Goal: Information Seeking & Learning: Find specific fact

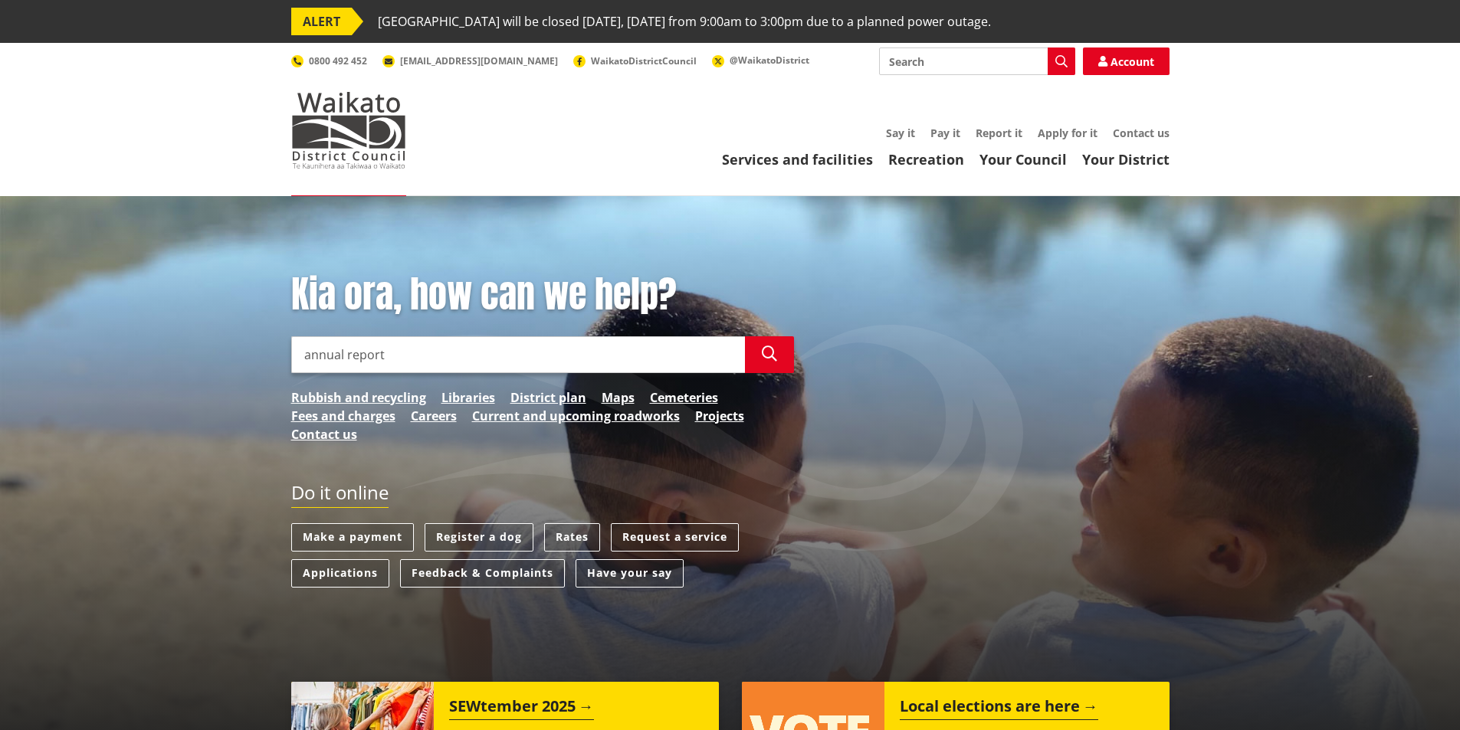
click at [391, 341] on input "annual report" at bounding box center [518, 354] width 454 height 37
click at [402, 353] on input "annual report" at bounding box center [518, 354] width 454 height 37
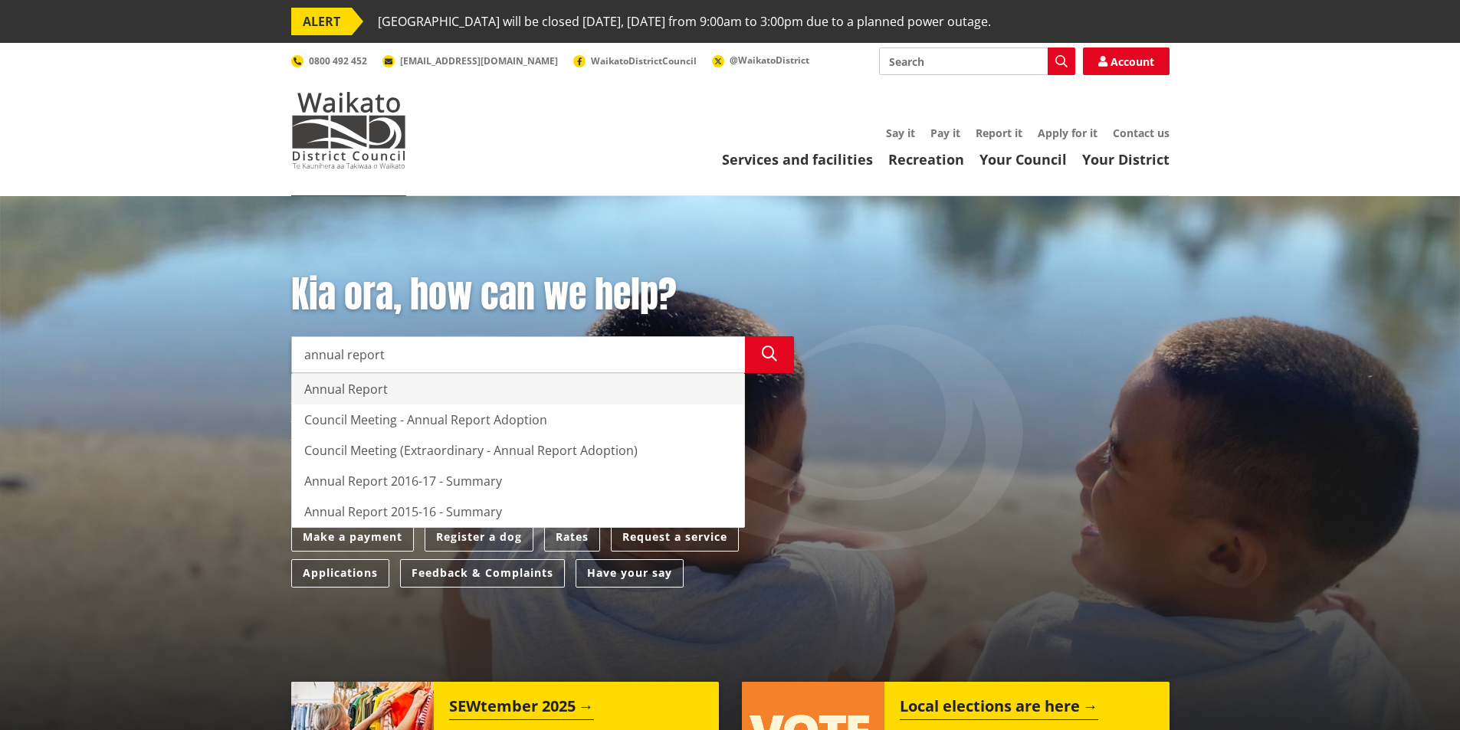
click at [385, 392] on div "Annual Report" at bounding box center [518, 389] width 452 height 31
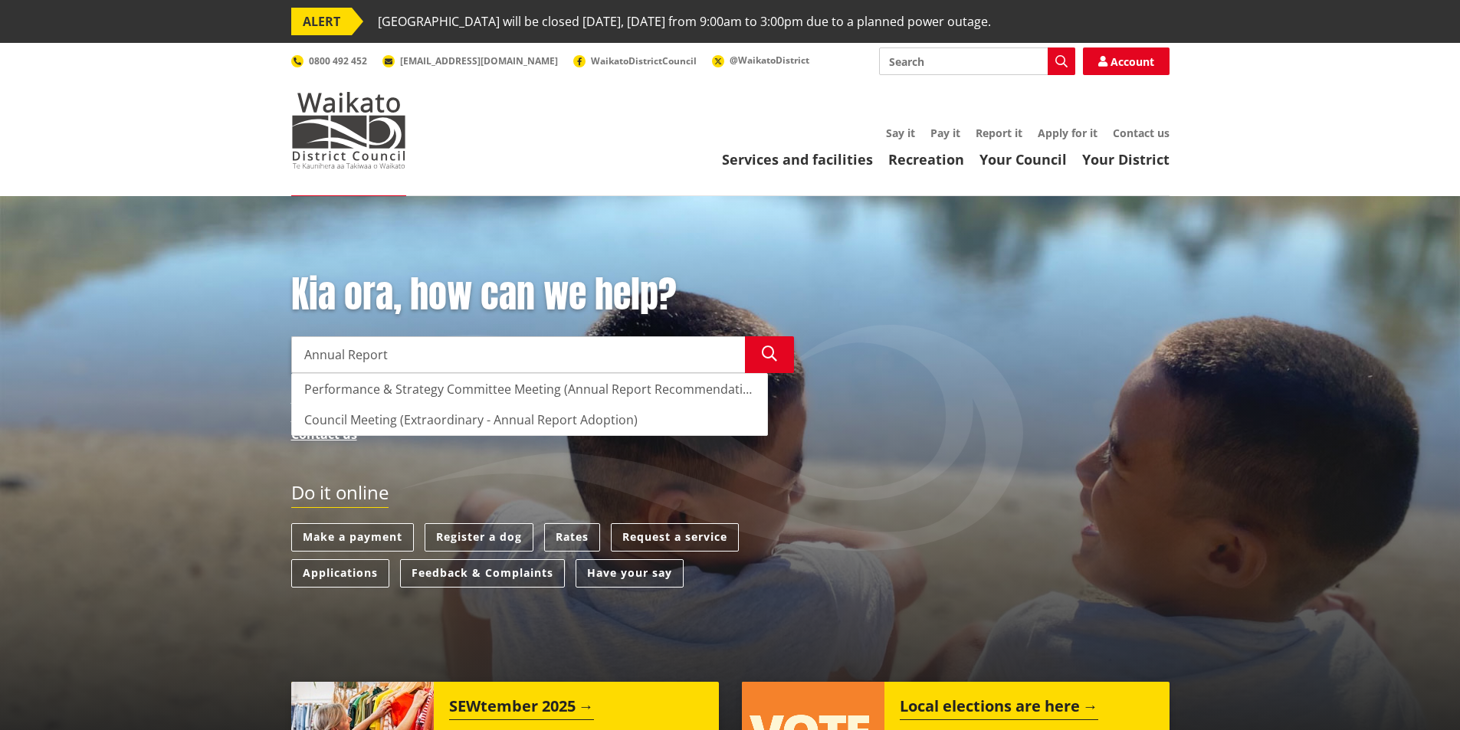
type input "Annual Report"
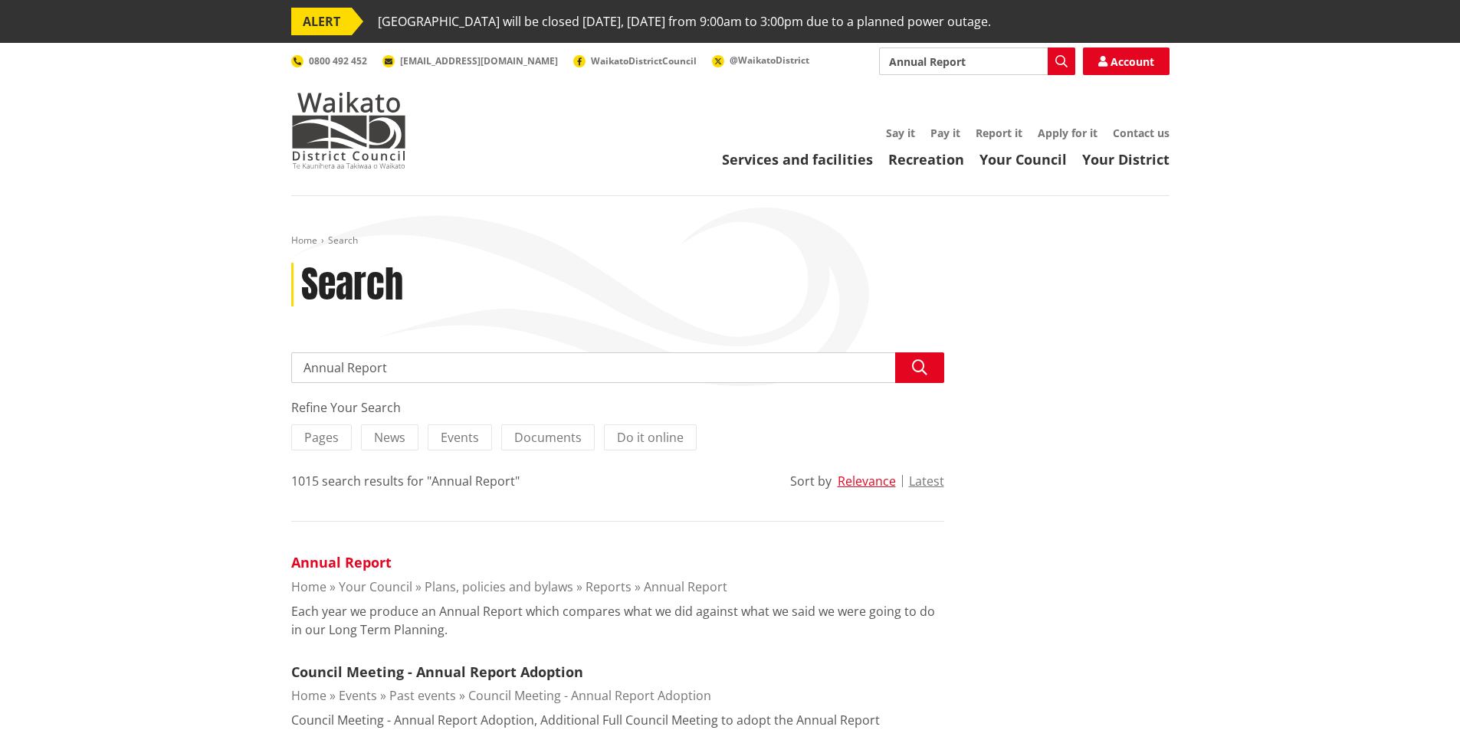
click at [346, 558] on link "Annual Report" at bounding box center [341, 562] width 100 height 18
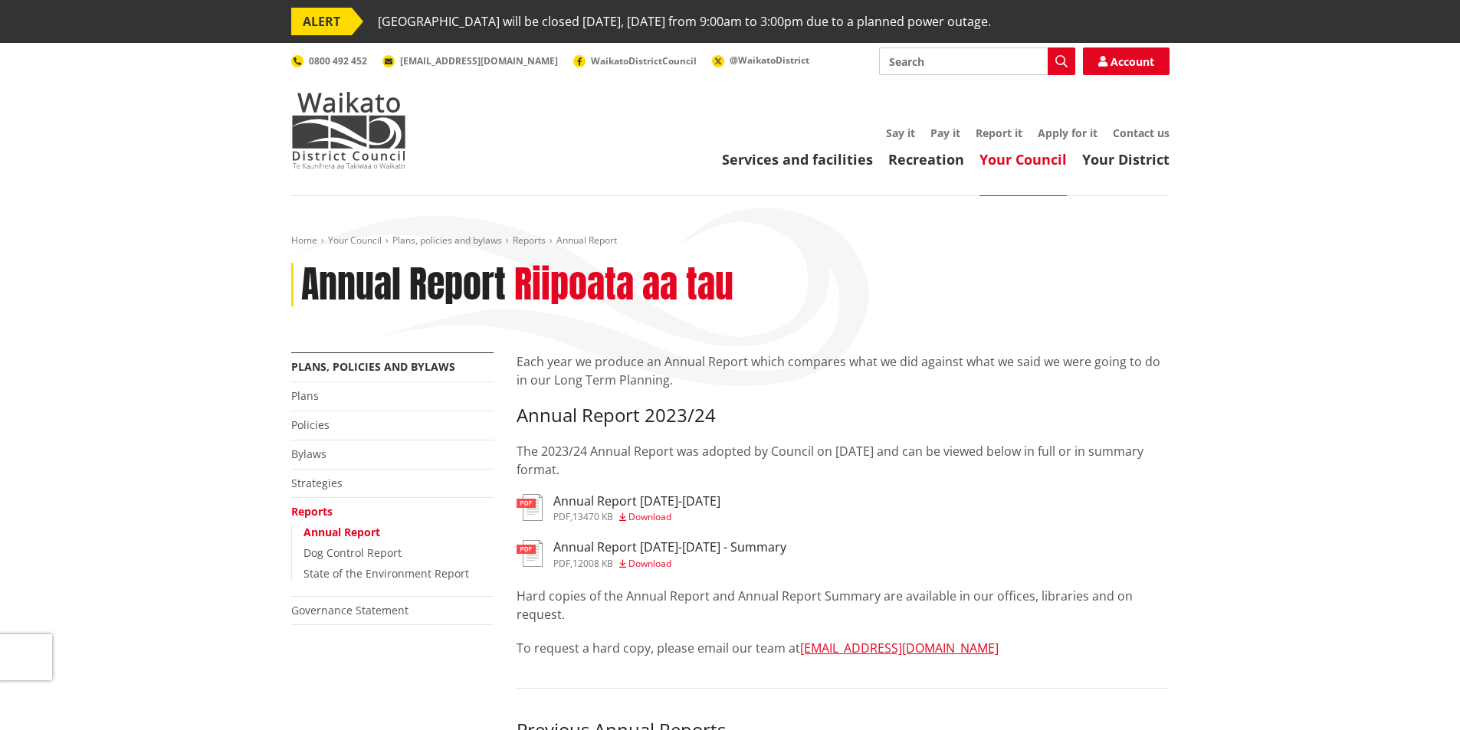
click at [619, 502] on h3 "Annual Report [DATE]-[DATE]" at bounding box center [636, 501] width 167 height 15
